Goal: Task Accomplishment & Management: Use online tool/utility

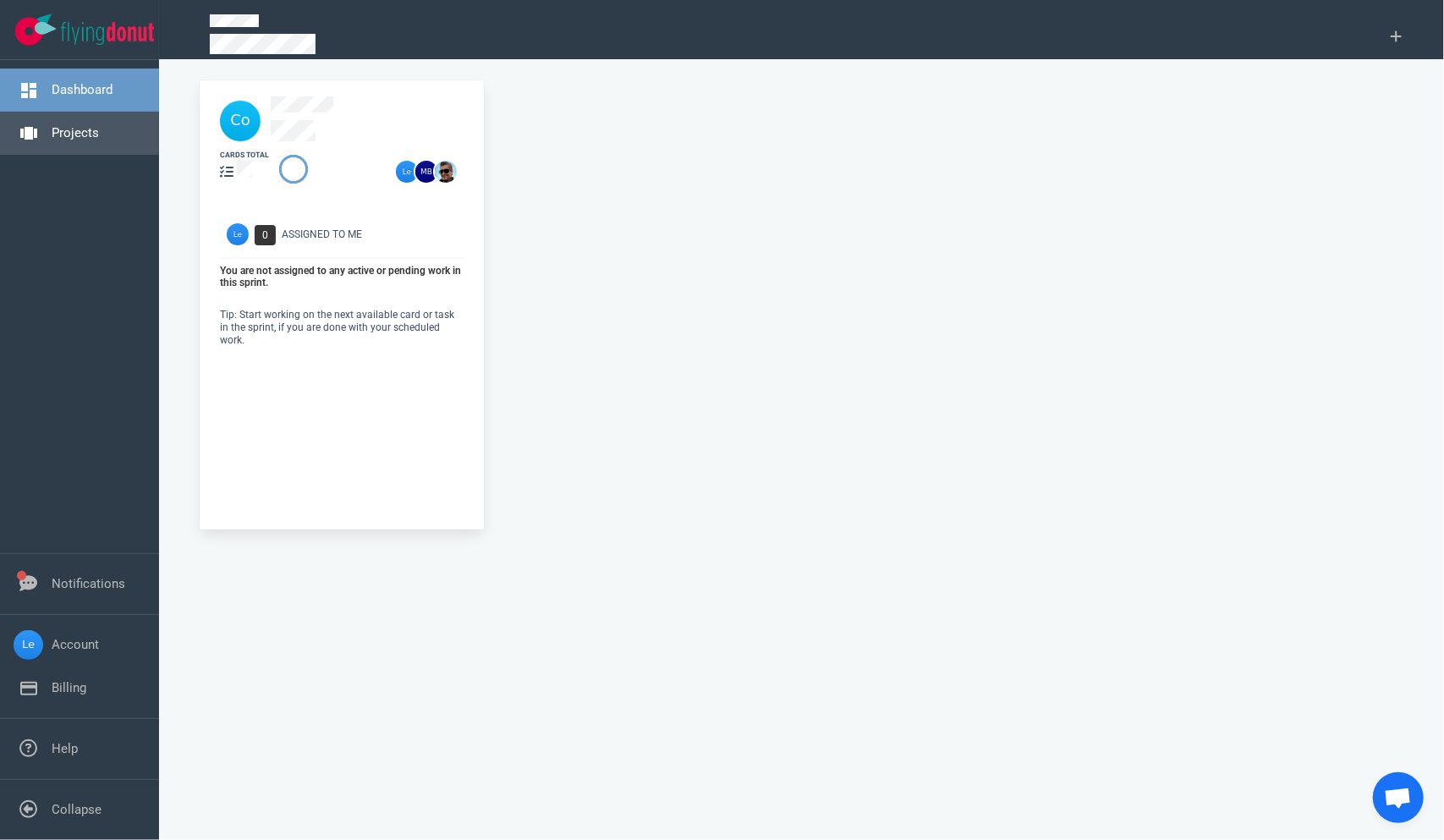
click at [81, 140] on link "Projects" at bounding box center [76, 133] width 48 height 15
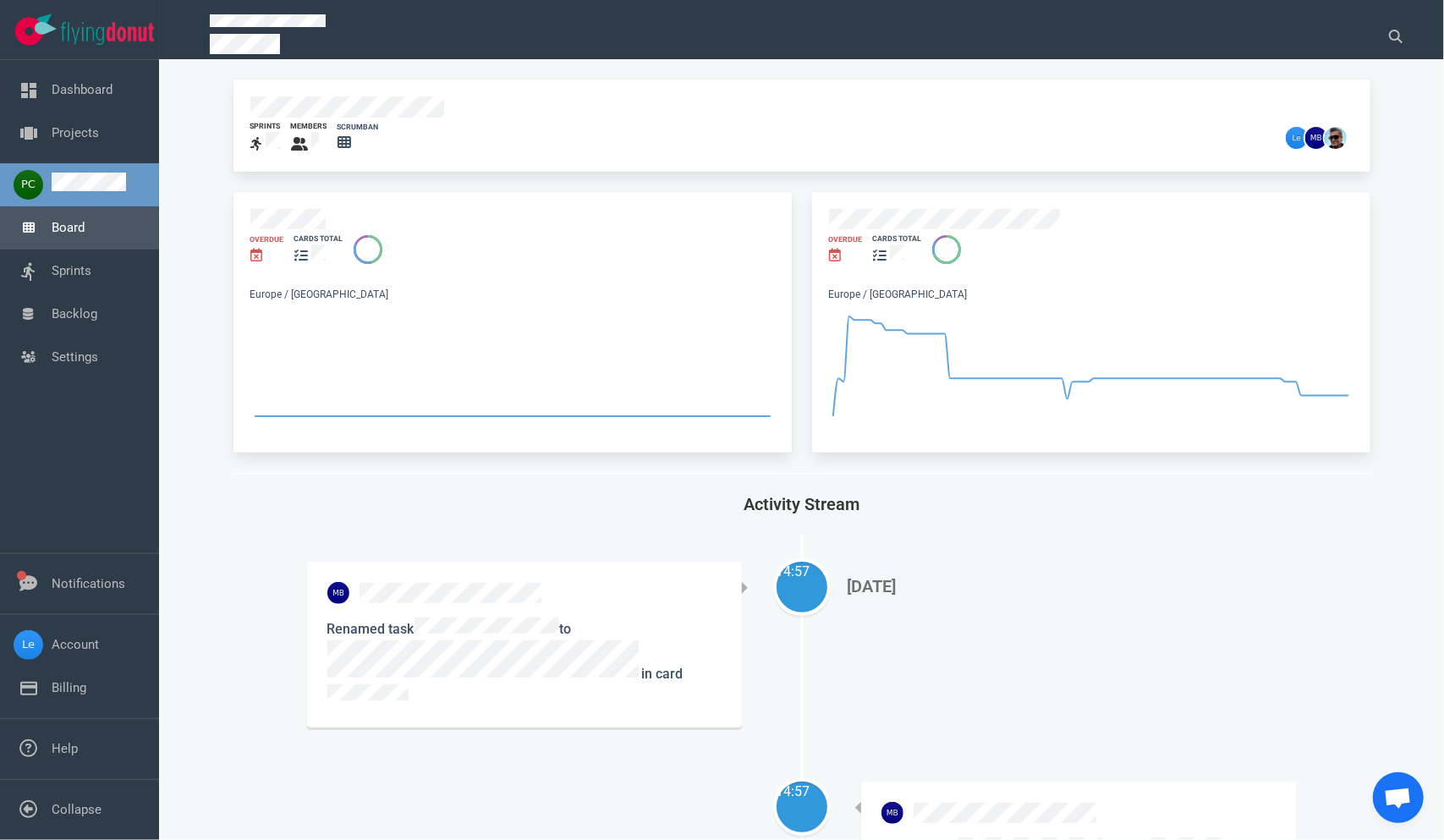
click at [68, 235] on link "Board" at bounding box center [68, 227] width 33 height 15
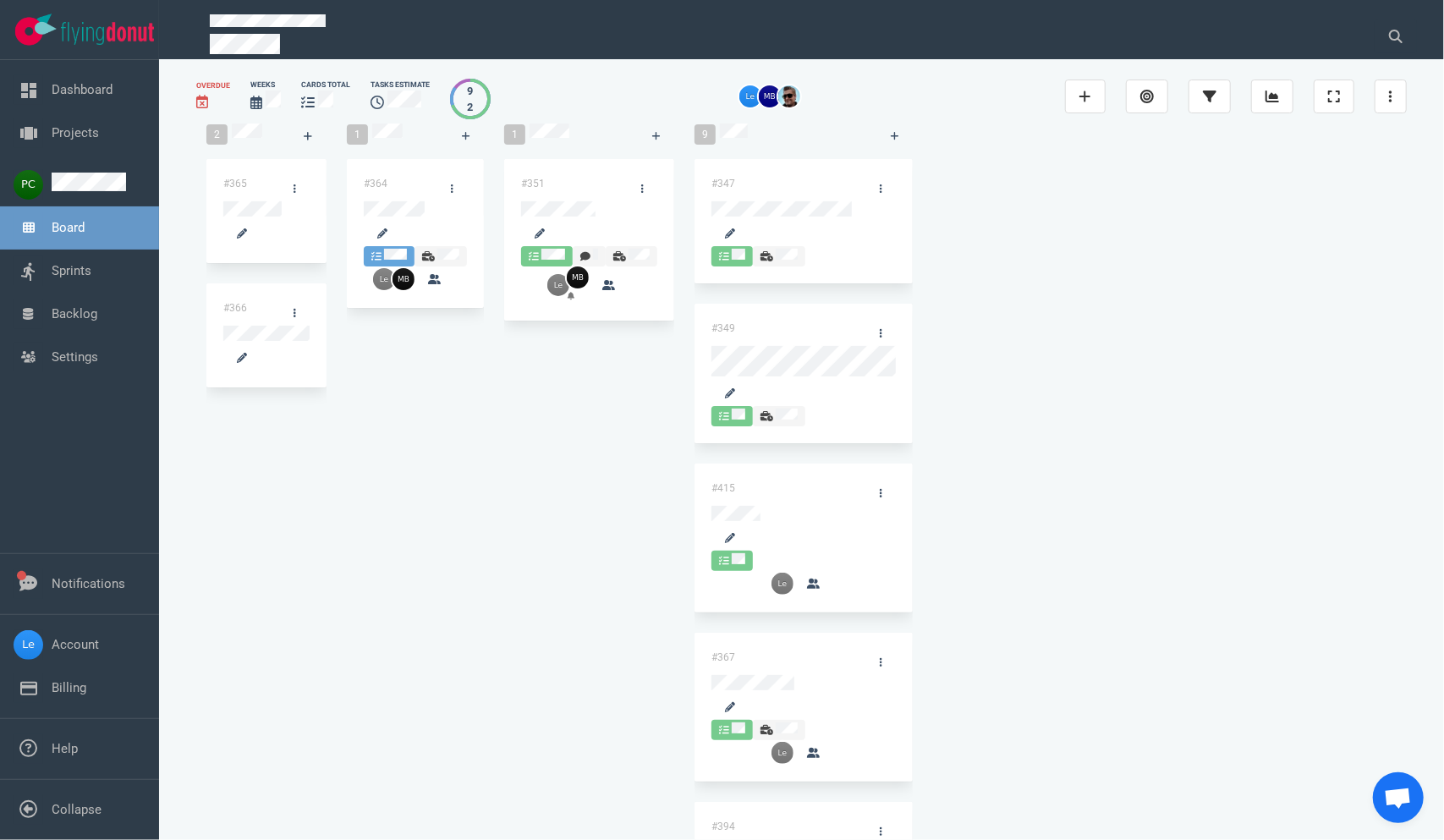
scroll to position [85, 0]
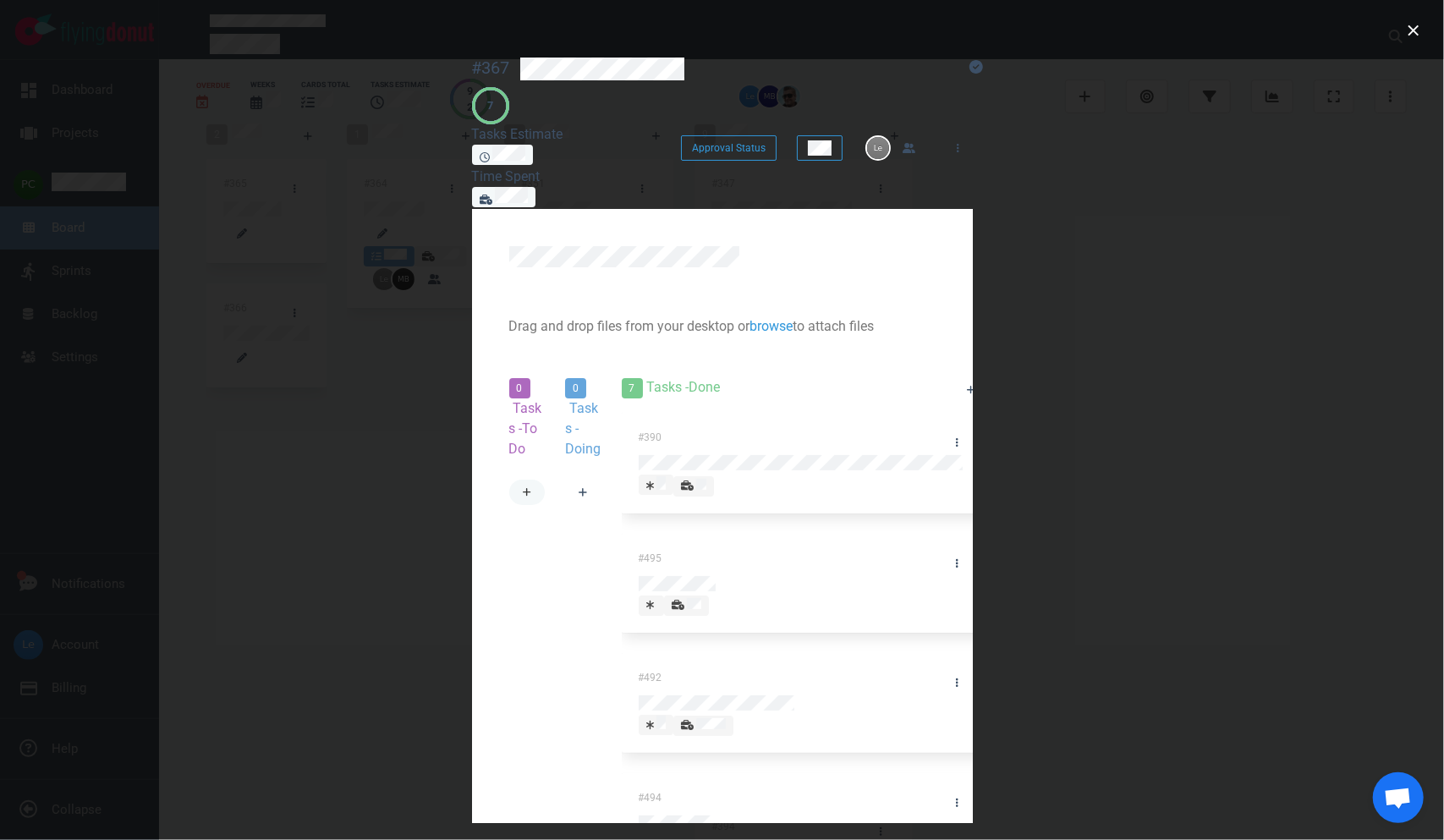
click at [509, 479] on link at bounding box center [527, 491] width 37 height 25
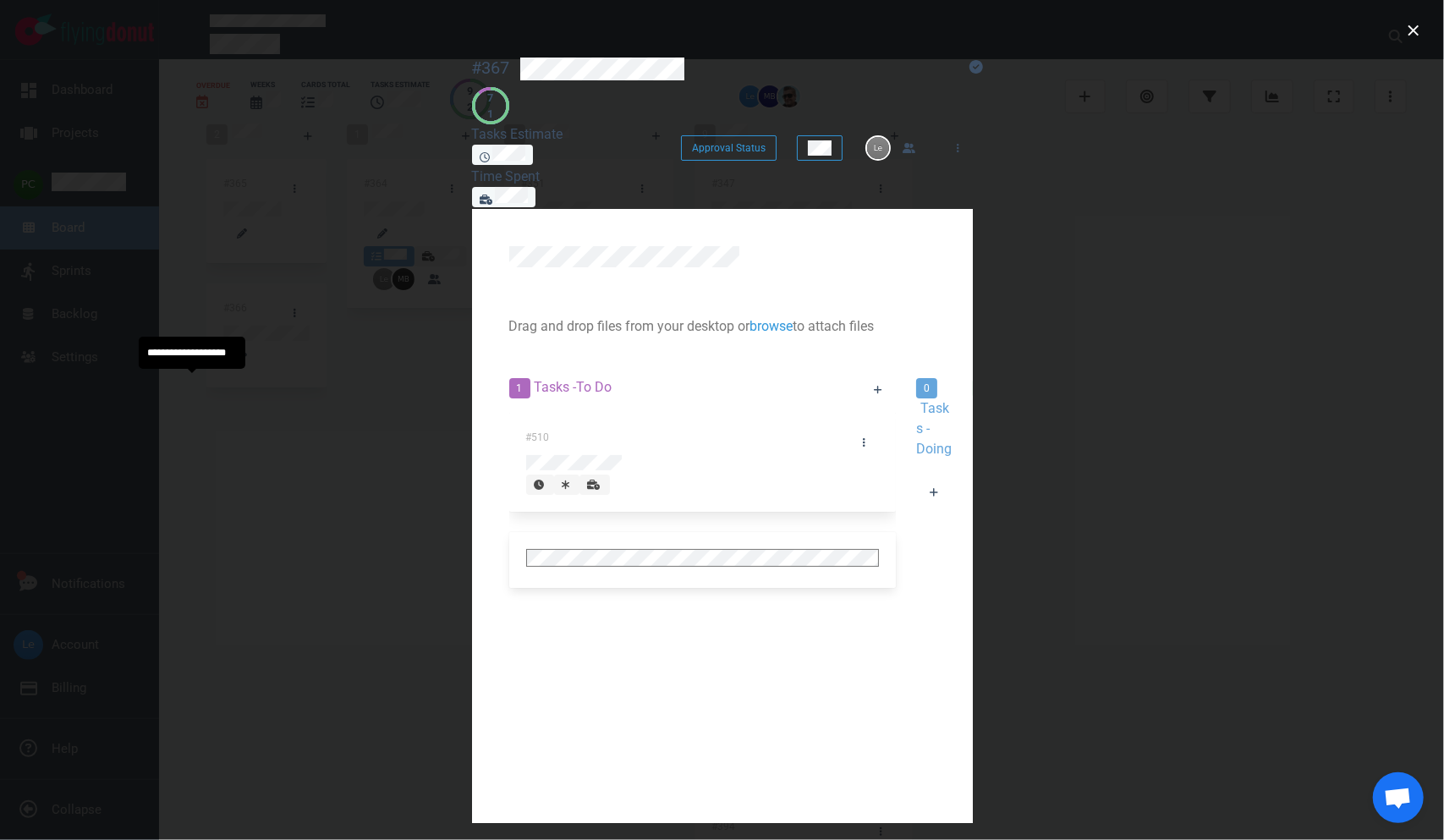
click at [587, 479] on icon at bounding box center [593, 484] width 13 height 10
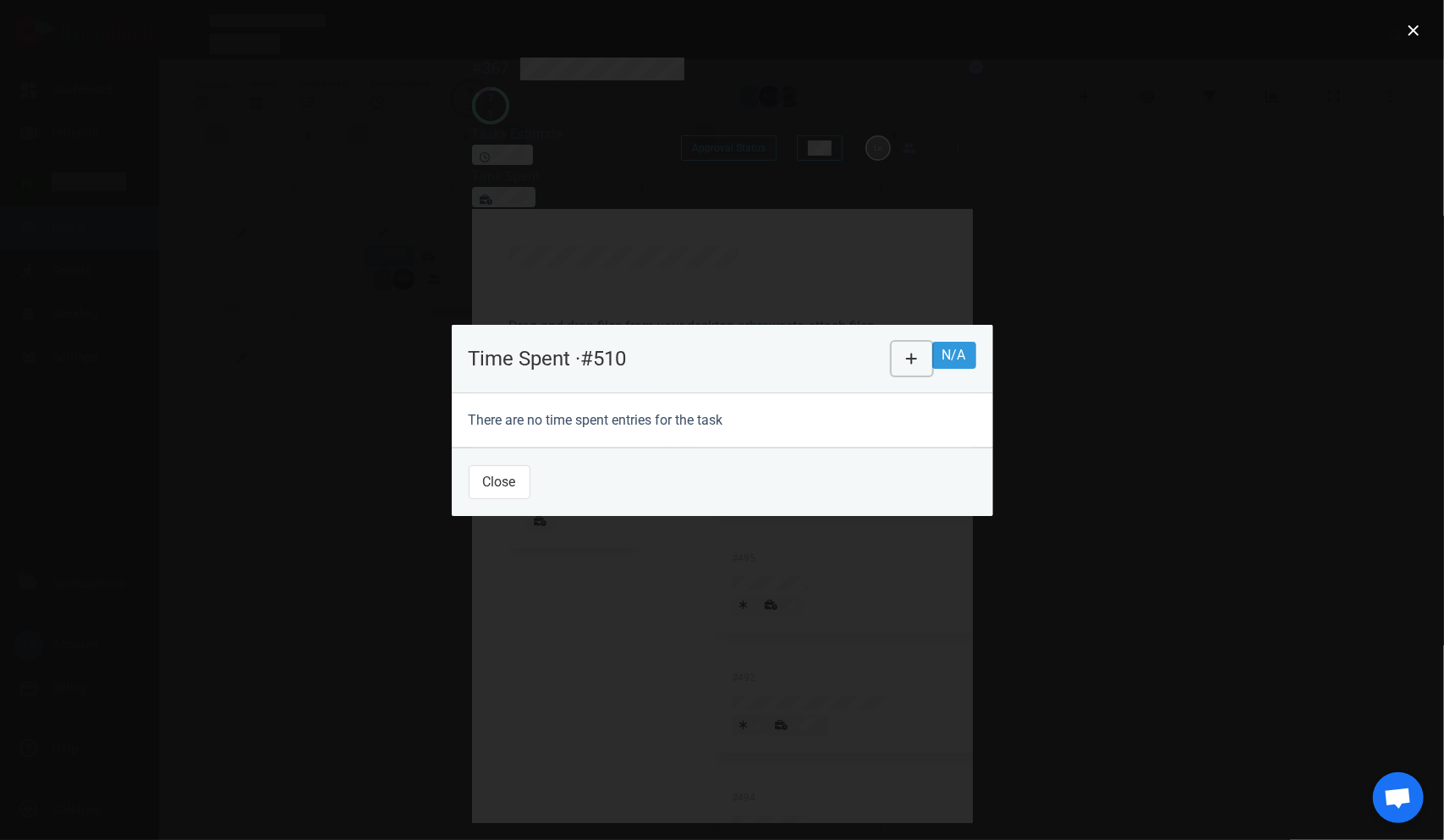
click at [933, 353] on button at bounding box center [912, 359] width 41 height 34
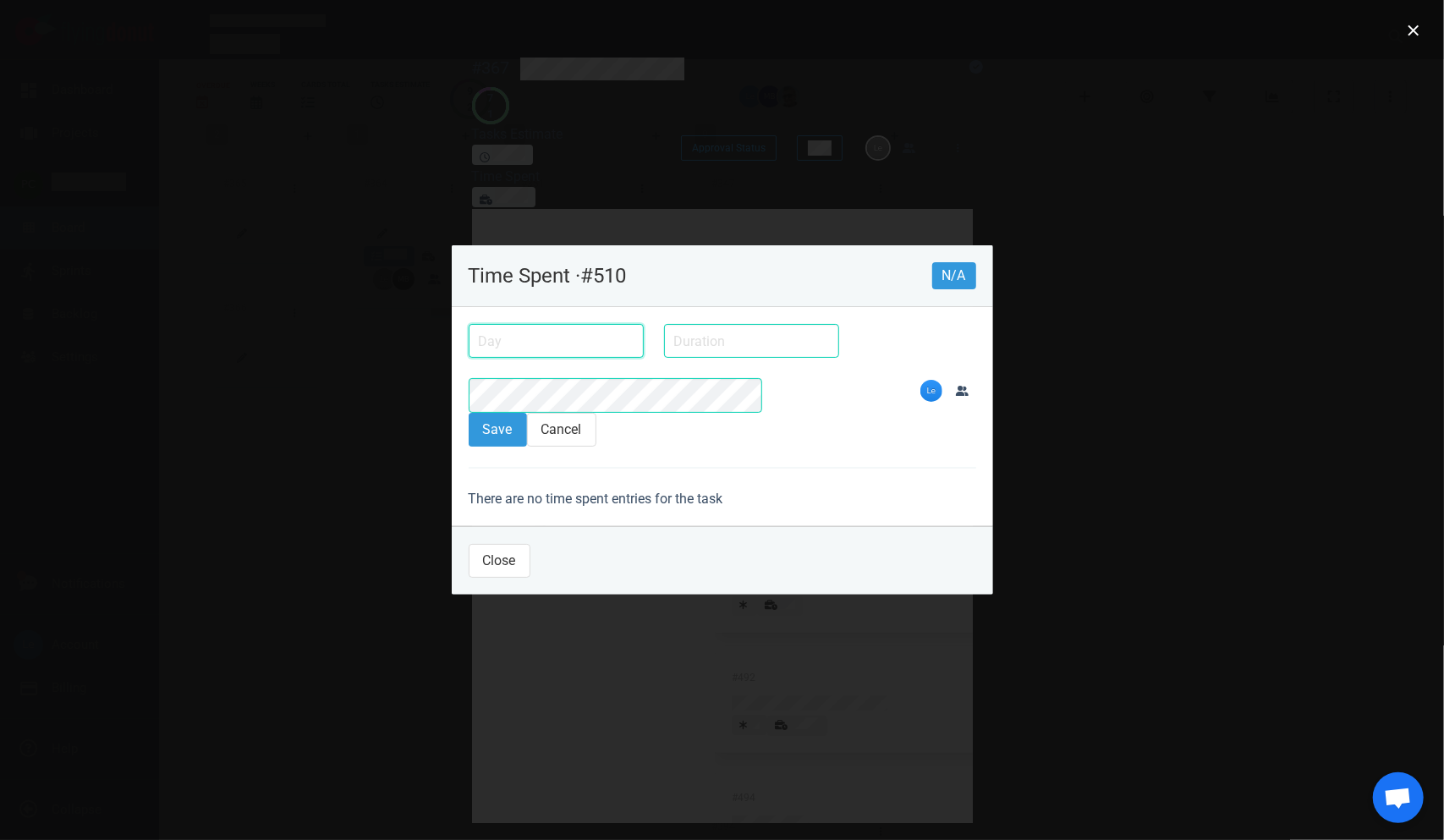
click at [468, 352] on input "text" at bounding box center [556, 341] width 175 height 34
click at [0, 0] on div "14" at bounding box center [0, 0] width 0 height 0
type input "[DATE]"
click at [664, 357] on input "text" at bounding box center [751, 341] width 175 height 34
type input "4h"
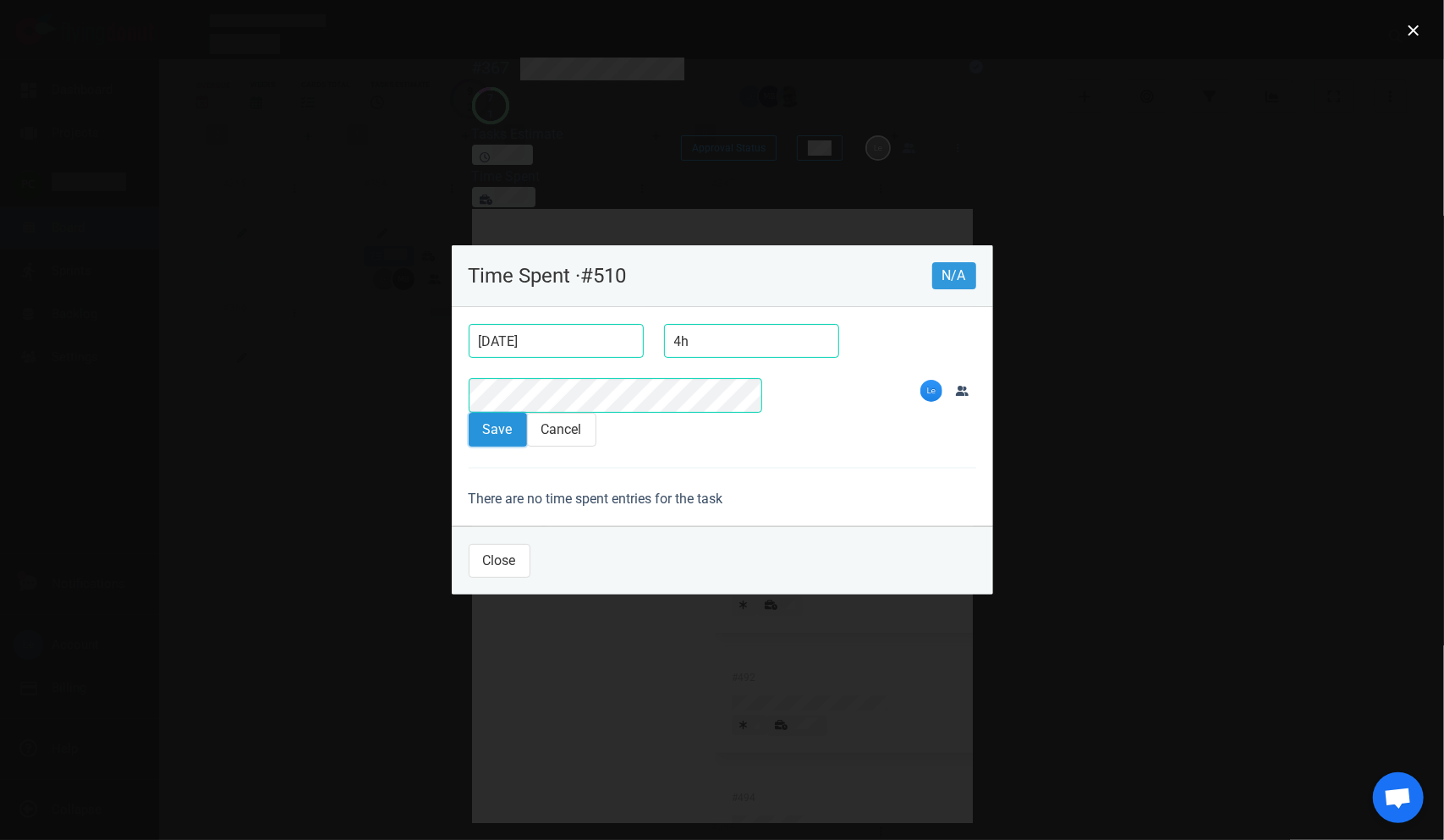
click at [468, 413] on button "Save" at bounding box center [497, 429] width 59 height 34
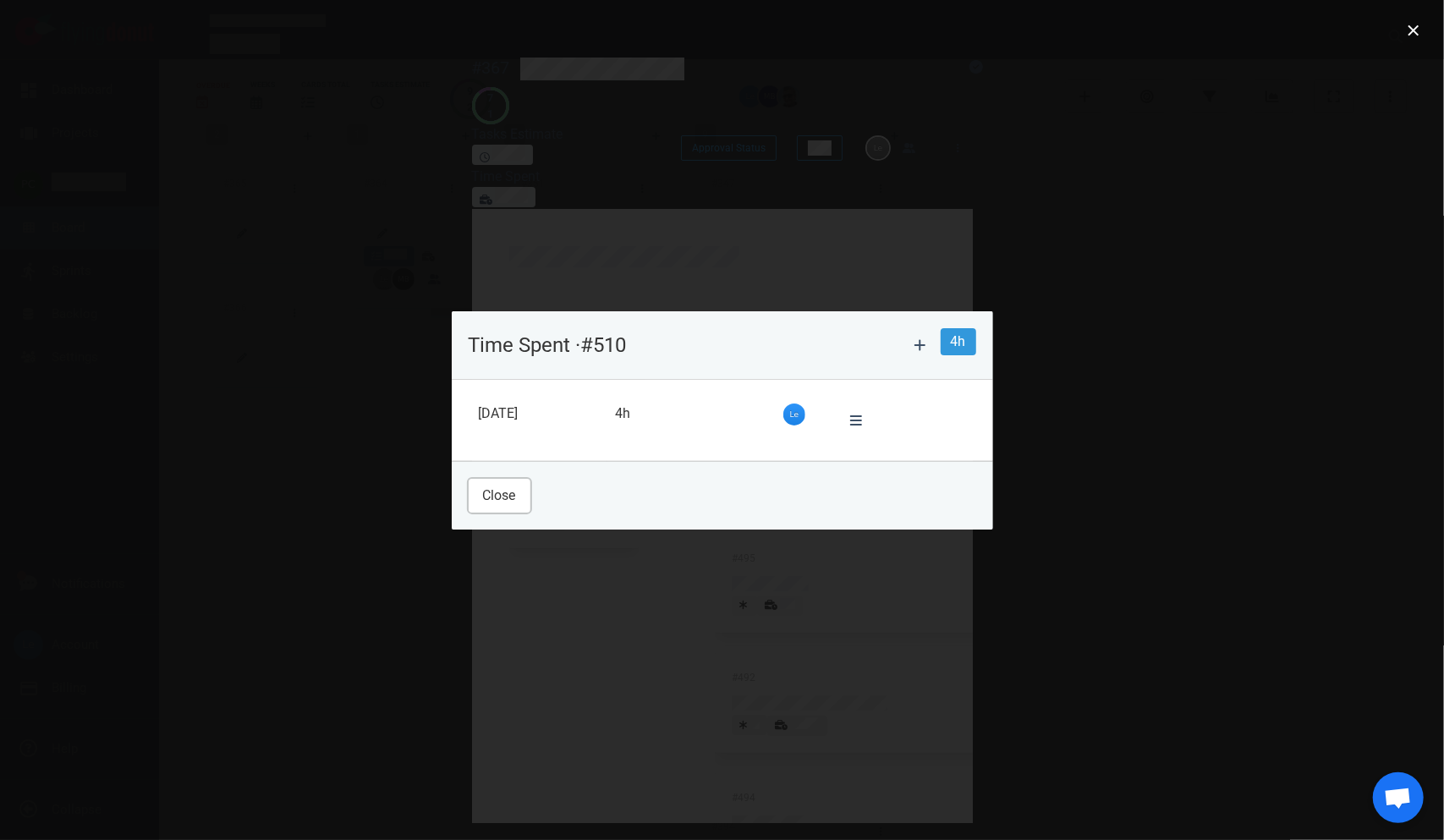
click at [468, 490] on button "Close" at bounding box center [499, 496] width 62 height 34
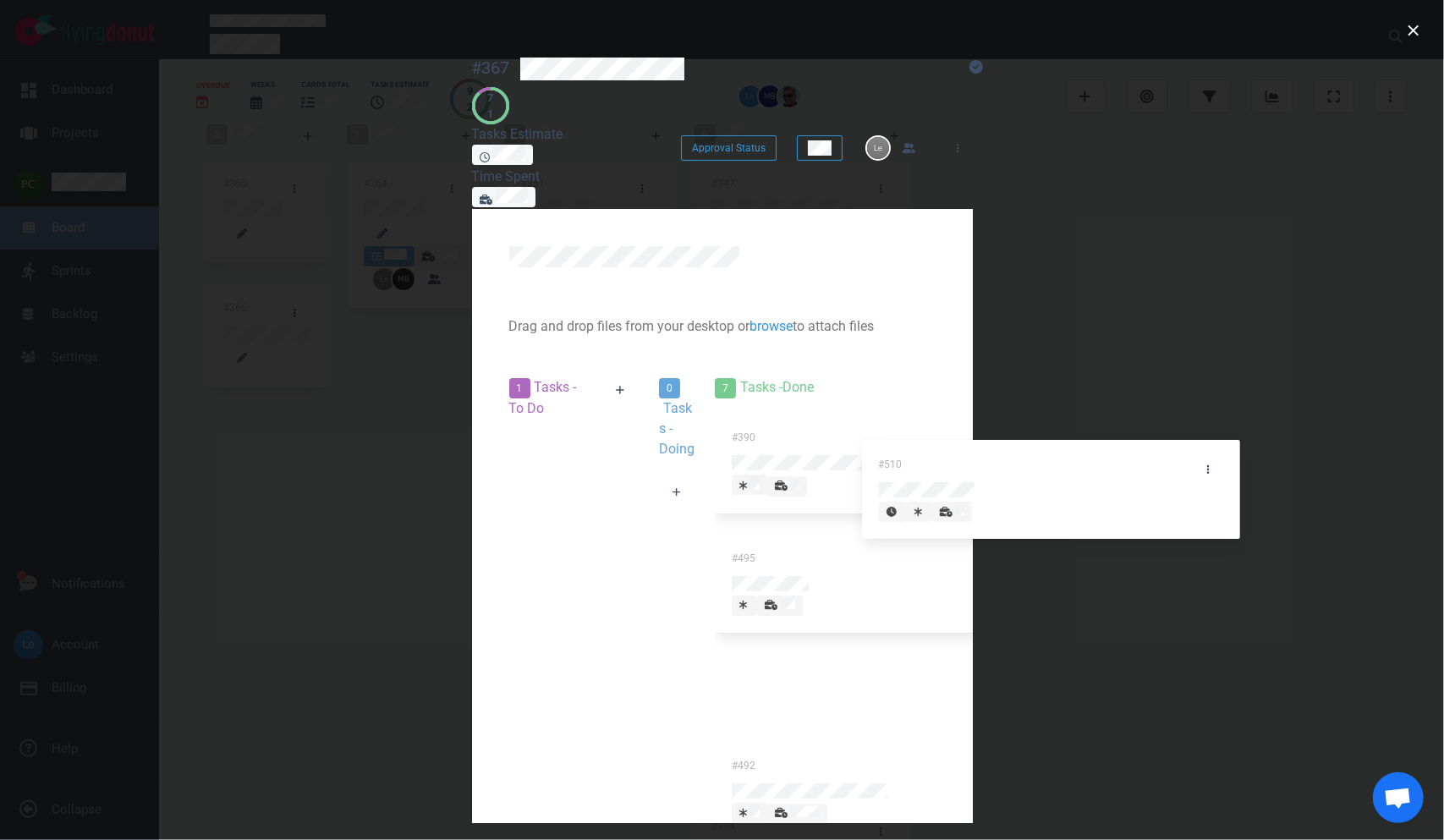
drag, startPoint x: 341, startPoint y: 347, endPoint x: 1118, endPoint y: 439, distance: 782.4
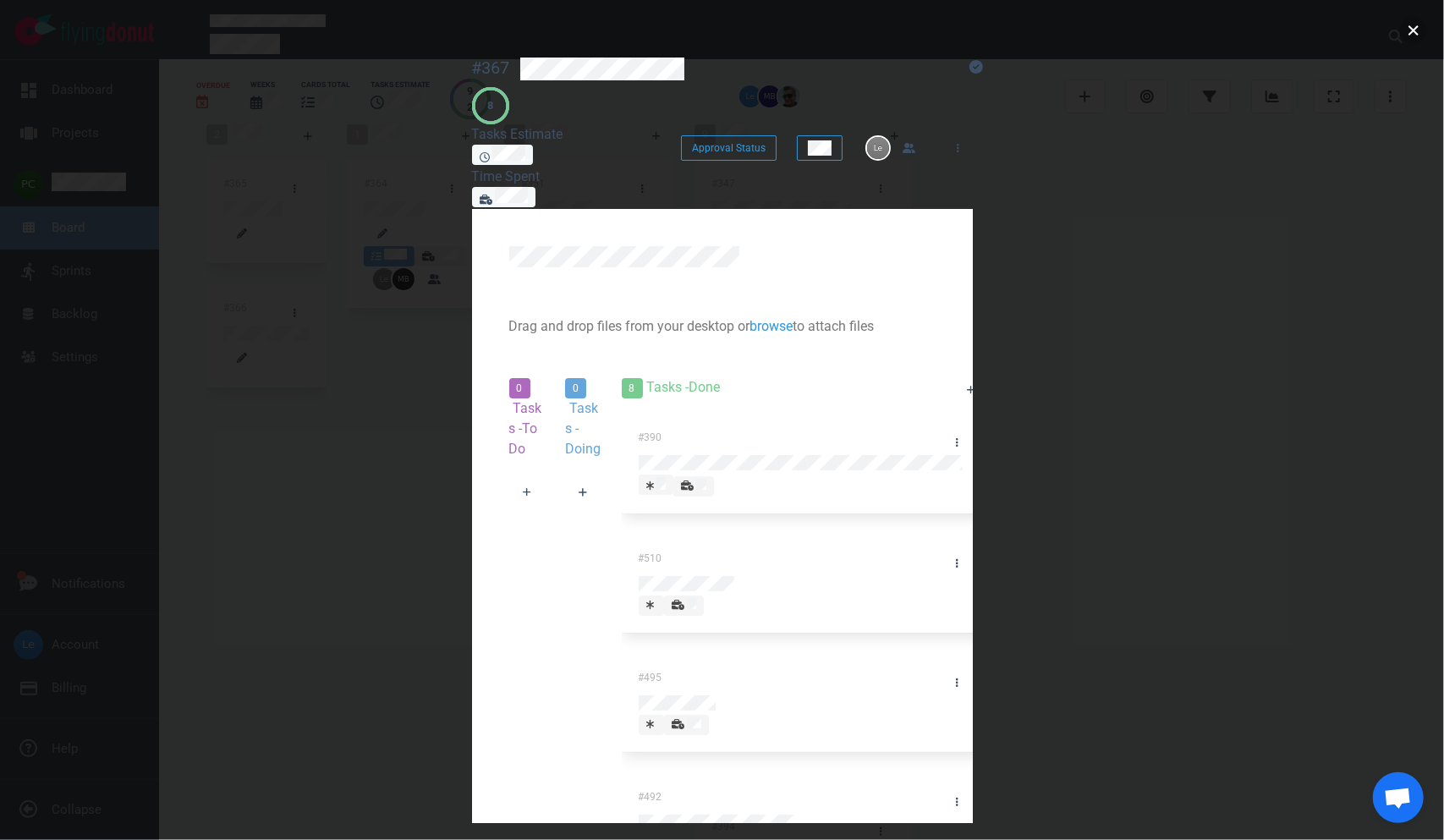
click at [1416, 37] on button "close" at bounding box center [1413, 30] width 27 height 27
